Goal: Find specific page/section: Find specific page/section

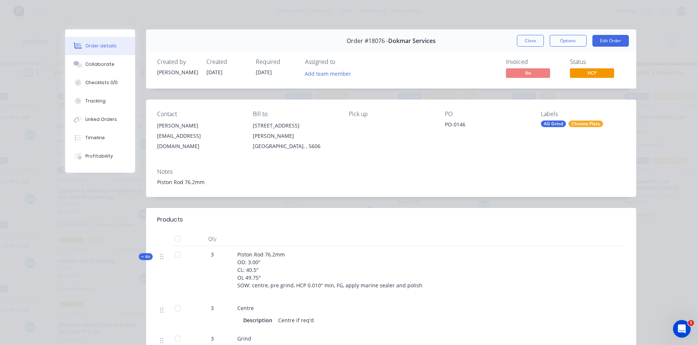
scroll to position [110, 0]
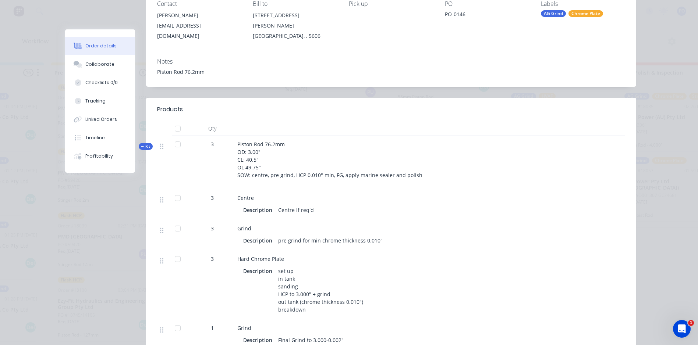
click at [25, 12] on div "Order details Collaborate Checklists 0/0 Tracking Linked Orders Timeline Profit…" at bounding box center [349, 172] width 698 height 345
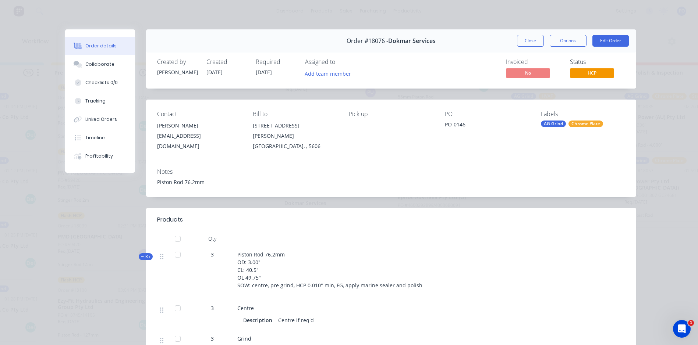
scroll to position [0, 645]
click at [531, 41] on button "Close" at bounding box center [530, 41] width 27 height 12
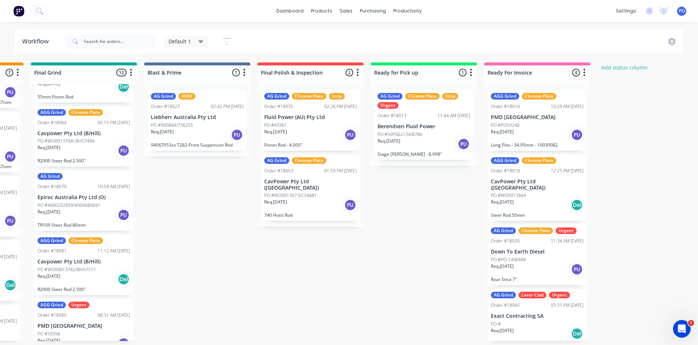
scroll to position [3, 0]
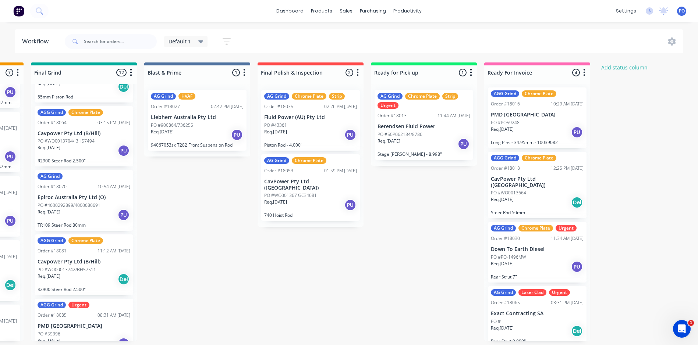
click at [532, 319] on div "PO #" at bounding box center [537, 322] width 93 height 7
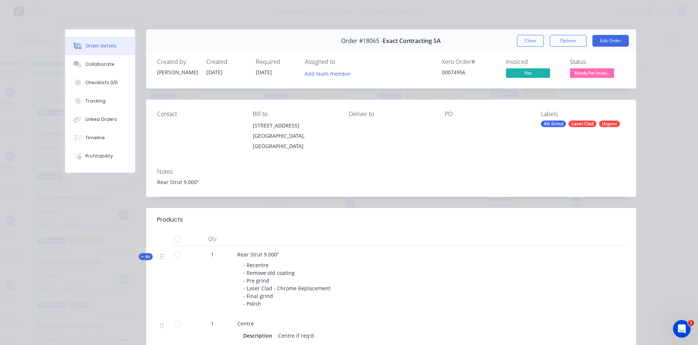
scroll to position [1, 572]
click at [525, 39] on button "Close" at bounding box center [530, 41] width 27 height 12
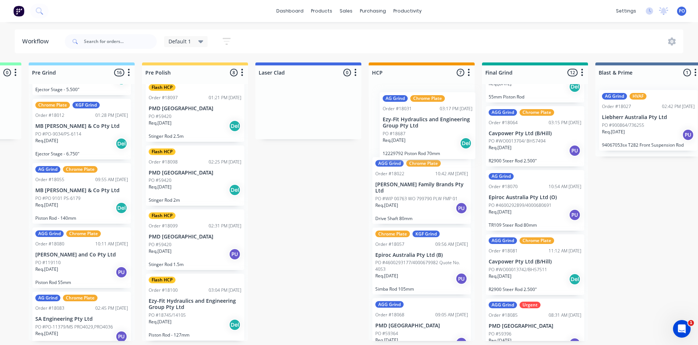
scroll to position [0, 0]
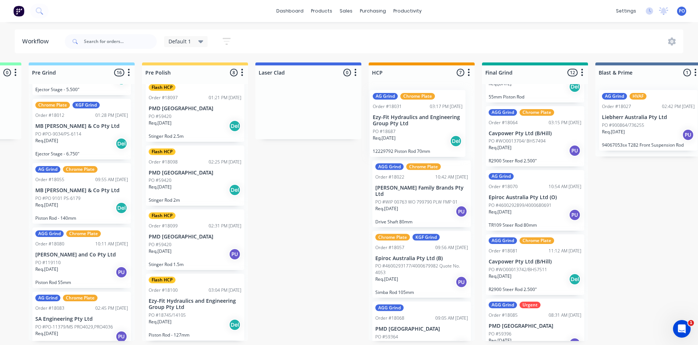
drag, startPoint x: 64, startPoint y: 207, endPoint x: 423, endPoint y: 135, distance: 365.6
click at [423, 135] on div "Submitted 0 Status colour #273444 hex #273444 Save Cancel Summaries Total order…" at bounding box center [374, 202] width 1867 height 279
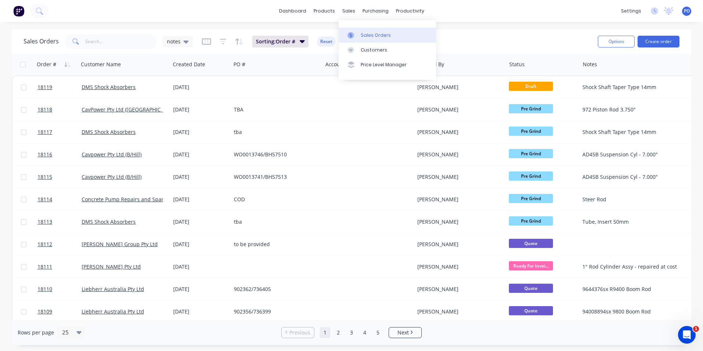
click at [359, 33] on link "Sales Orders" at bounding box center [387, 35] width 97 height 15
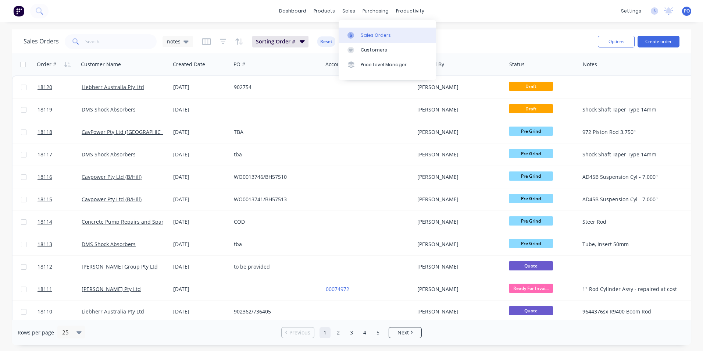
click at [369, 33] on div "Sales Orders" at bounding box center [376, 35] width 30 height 7
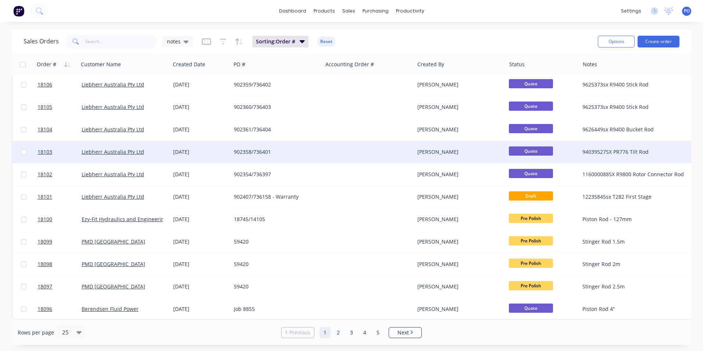
scroll to position [320, 0]
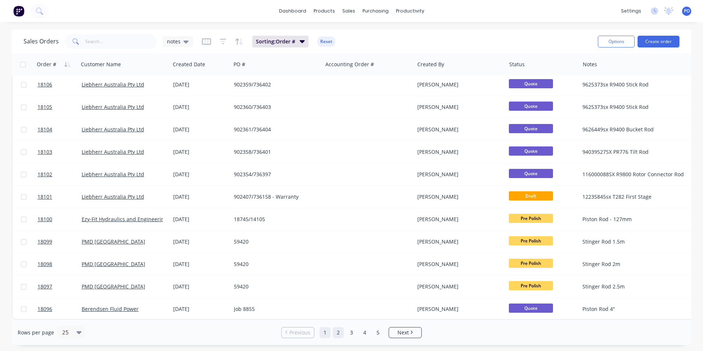
click at [338, 333] on link "2" at bounding box center [338, 332] width 11 height 11
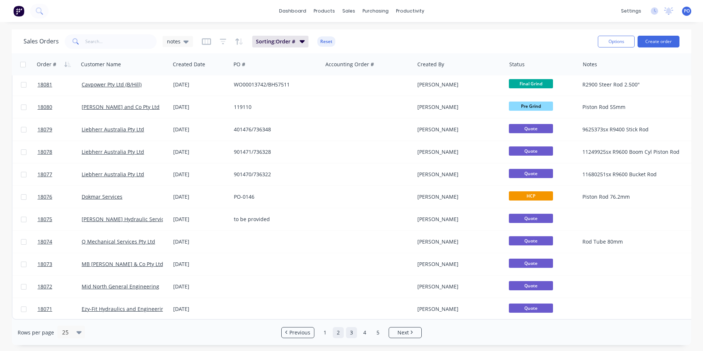
click at [354, 333] on link "3" at bounding box center [351, 332] width 11 height 11
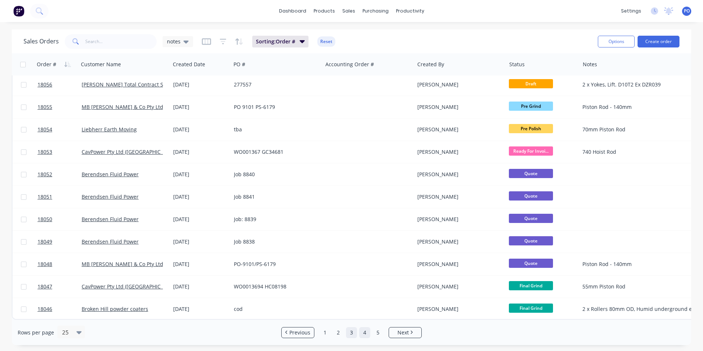
click at [365, 330] on link "4" at bounding box center [364, 332] width 11 height 11
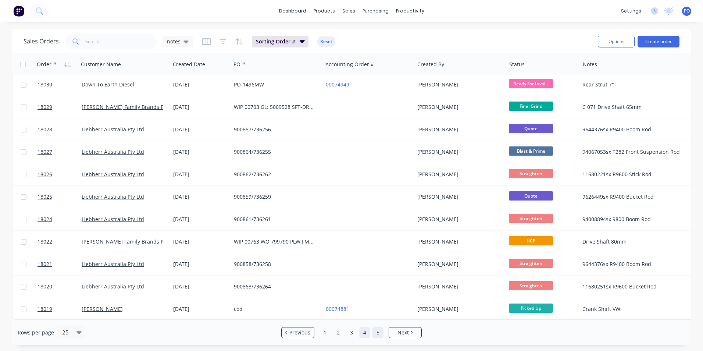
click at [379, 333] on link "5" at bounding box center [378, 332] width 11 height 11
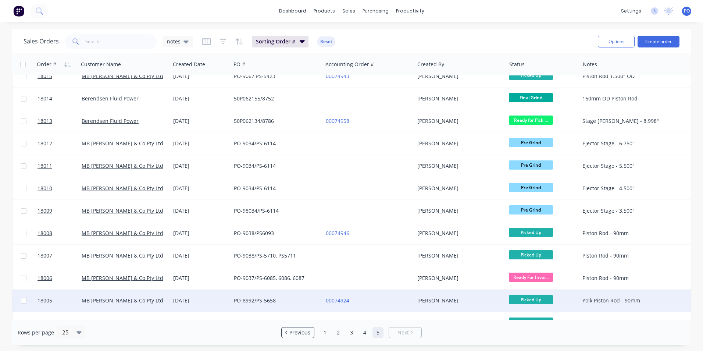
scroll to position [0, 0]
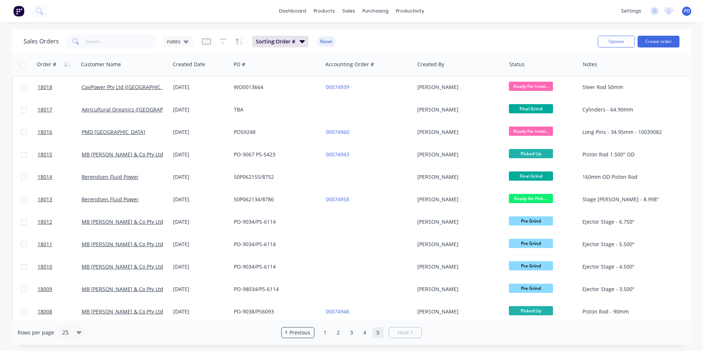
drag, startPoint x: 341, startPoint y: 333, endPoint x: 345, endPoint y: 328, distance: 6.5
click at [341, 333] on link "2" at bounding box center [338, 332] width 11 height 11
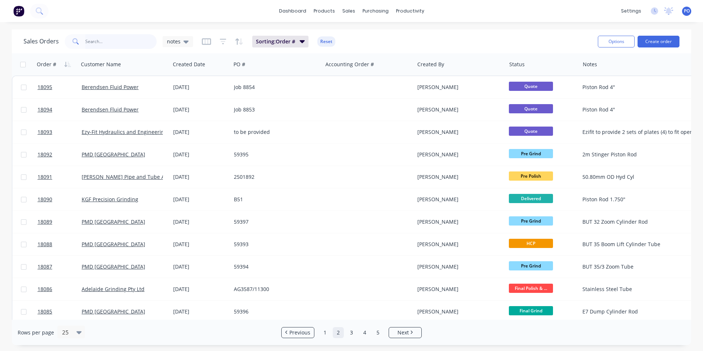
click at [94, 45] on input "text" at bounding box center [121, 41] width 72 height 15
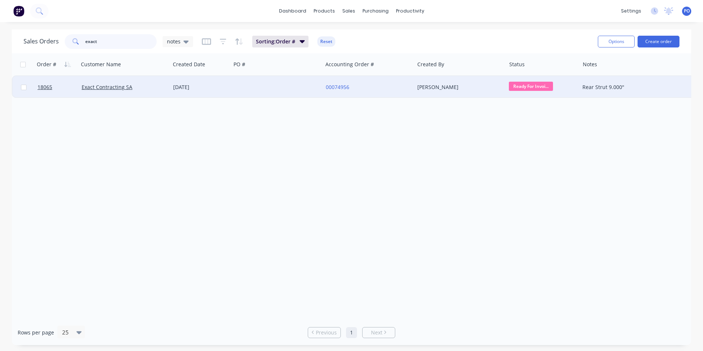
type input "exact"
click at [266, 89] on div at bounding box center [277, 87] width 92 height 22
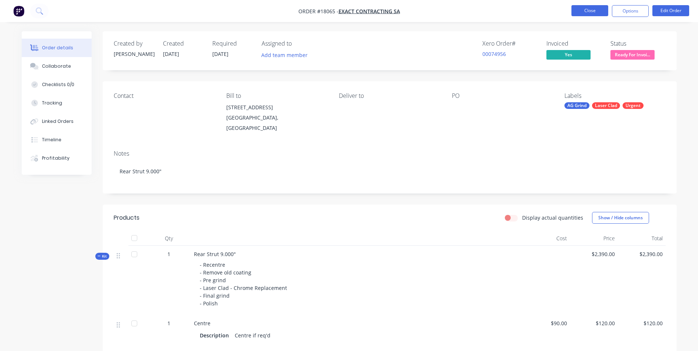
click at [587, 13] on button "Close" at bounding box center [589, 10] width 37 height 11
